Goal: Information Seeking & Learning: Learn about a topic

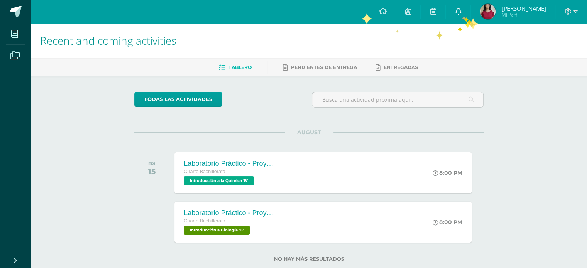
click at [462, 14] on icon at bounding box center [458, 11] width 6 height 7
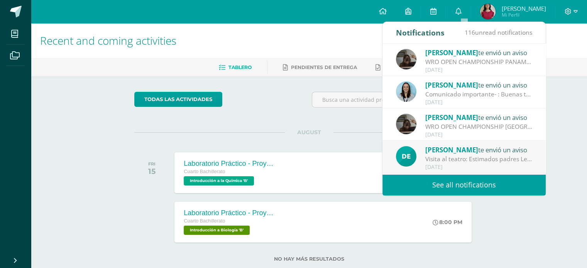
click at [477, 187] on link "See all notifications" at bounding box center [464, 185] width 163 height 21
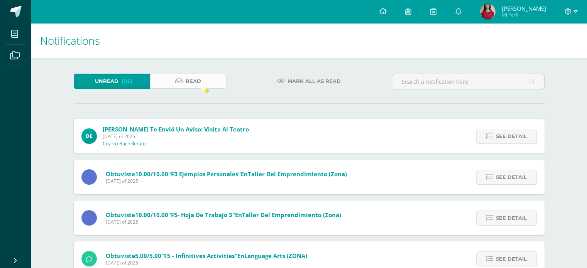
click at [200, 86] on span "Read" at bounding box center [193, 81] width 15 height 14
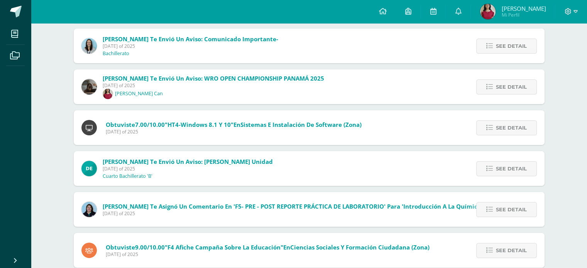
scroll to position [133, 0]
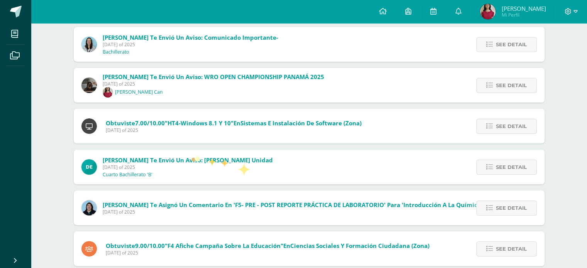
click at [192, 156] on span "[PERSON_NAME] te envió un aviso: [PERSON_NAME] Unidad" at bounding box center [188, 160] width 170 height 8
click at [190, 161] on span "Devia Girón te envió un aviso: Horario III Unidad" at bounding box center [188, 160] width 170 height 8
click at [506, 171] on span "See detail" at bounding box center [511, 167] width 31 height 14
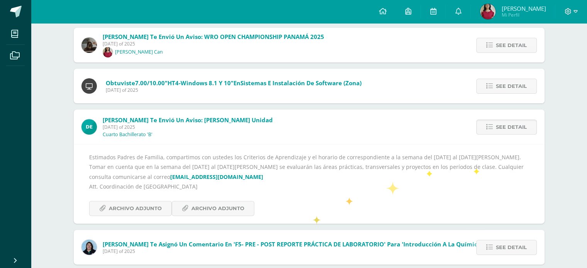
scroll to position [177, 0]
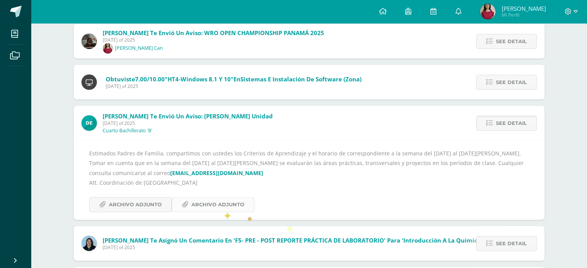
click at [212, 209] on span "Archivo Adjunto" at bounding box center [218, 205] width 53 height 14
